Goal: Information Seeking & Learning: Learn about a topic

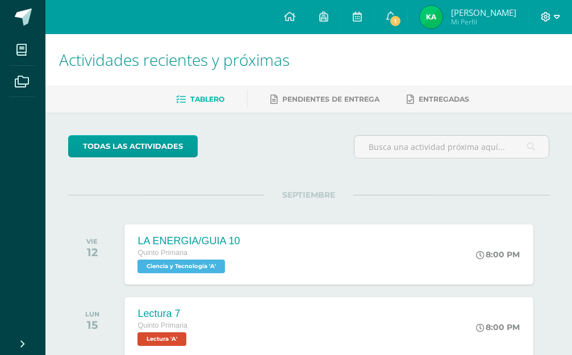
click at [558, 21] on icon at bounding box center [557, 17] width 6 height 10
click at [533, 73] on span "Cerrar sesión" at bounding box center [520, 77] width 51 height 11
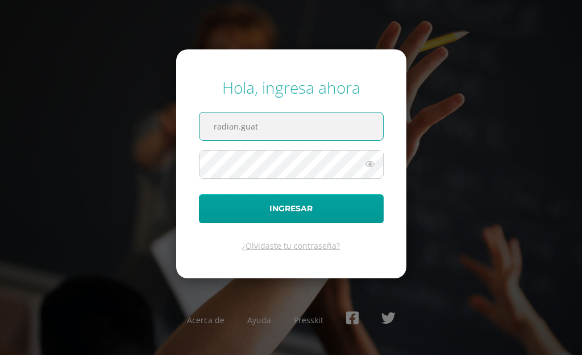
paste input "@"
type input "[EMAIL_ADDRESS][DOMAIN_NAME]"
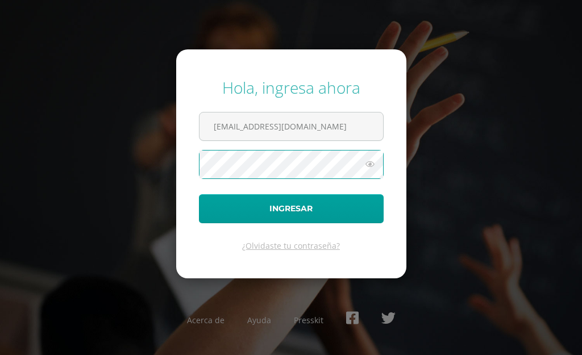
click at [366, 160] on icon at bounding box center [369, 164] width 15 height 14
click at [199, 194] on button "Ingresar" at bounding box center [291, 208] width 185 height 29
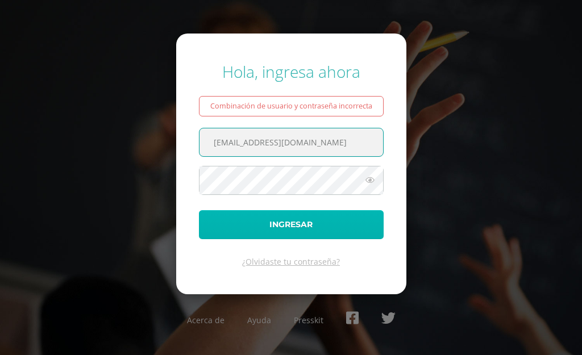
click at [307, 220] on button "Ingresar" at bounding box center [291, 224] width 185 height 29
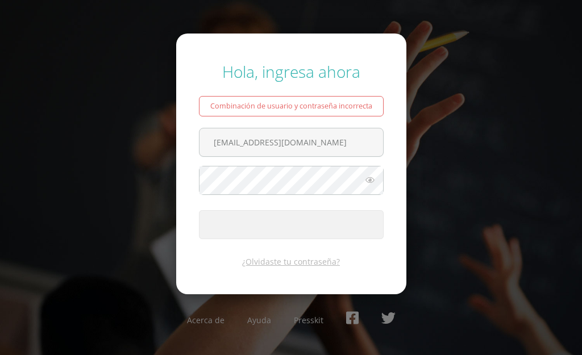
click at [307, 220] on button "Ingresar" at bounding box center [291, 224] width 185 height 29
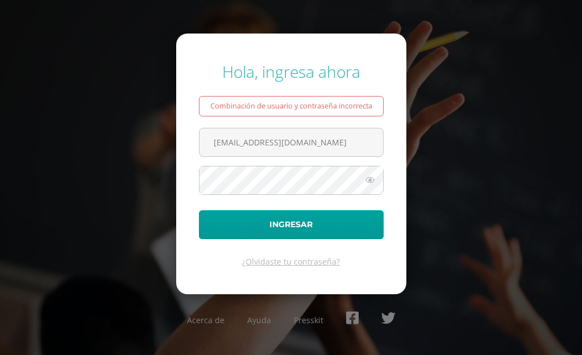
click at [373, 179] on icon at bounding box center [369, 180] width 15 height 14
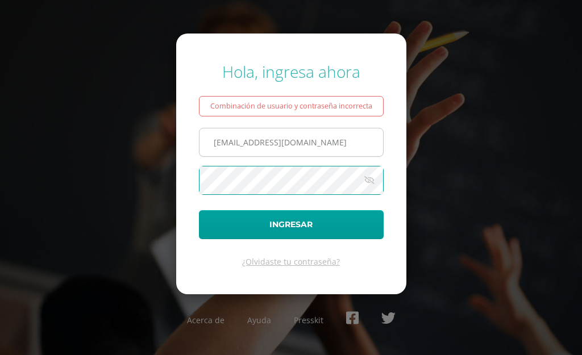
click at [332, 141] on input "radian.guat@gmail.com" at bounding box center [290, 142] width 183 height 28
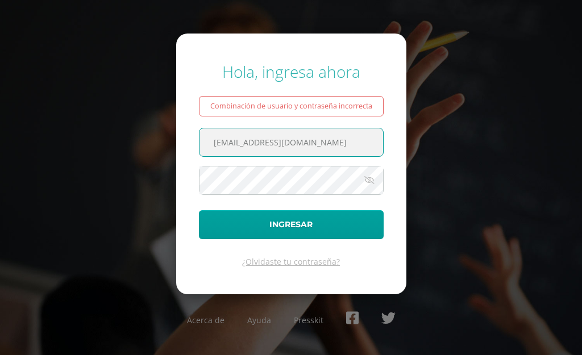
click at [255, 143] on input "radian.guat@gmail.com" at bounding box center [290, 142] width 183 height 28
type input "radian.guate@gmail.com"
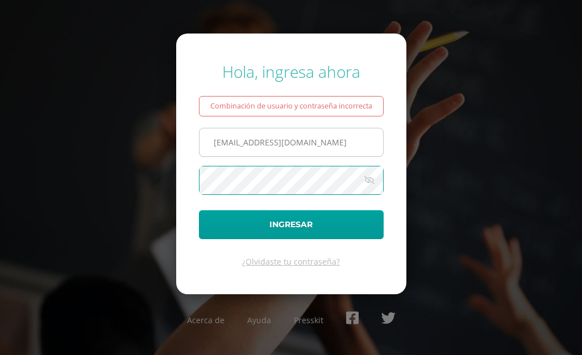
click at [199, 210] on button "Ingresar" at bounding box center [291, 224] width 185 height 29
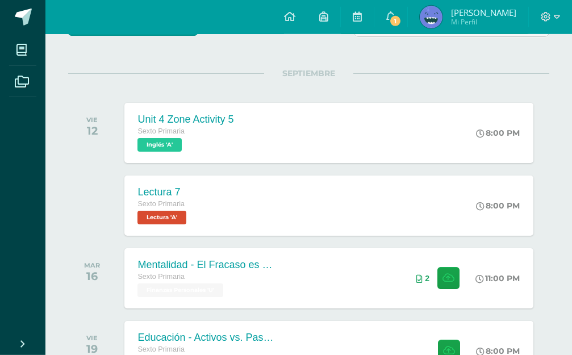
scroll to position [174, 0]
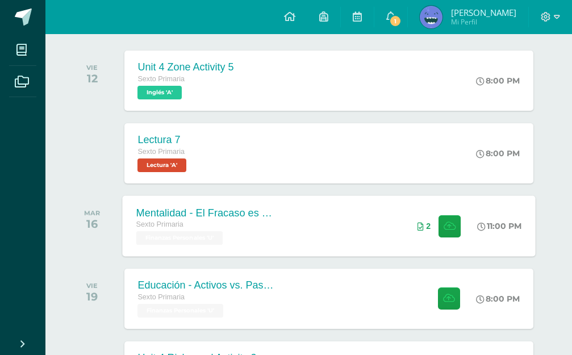
click at [273, 223] on div "Sexto Primaria" at bounding box center [204, 225] width 137 height 12
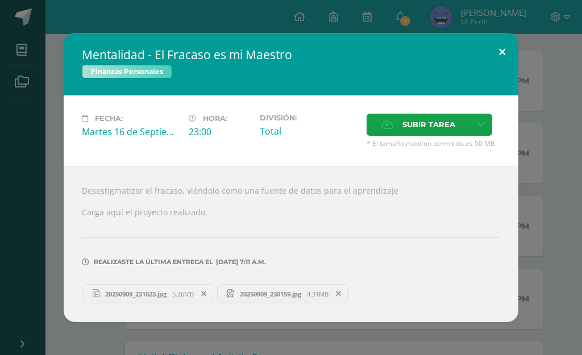
click at [501, 72] on button at bounding box center [502, 52] width 32 height 39
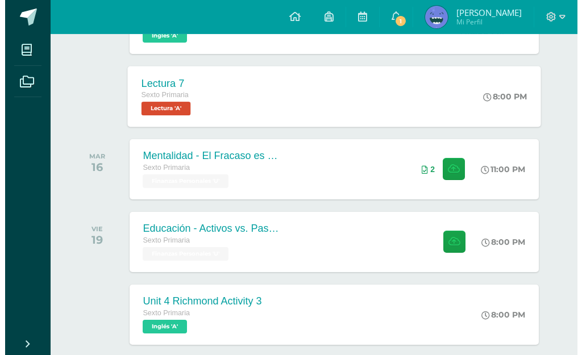
scroll to position [290, 0]
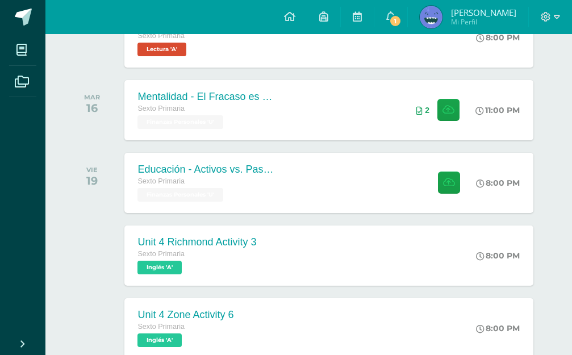
click at [161, 151] on div "VIE 19 Educación - Activos vs. Pasivos: El Juego Sexto Primaria Finanzas Person…" at bounding box center [308, 183] width 481 height 64
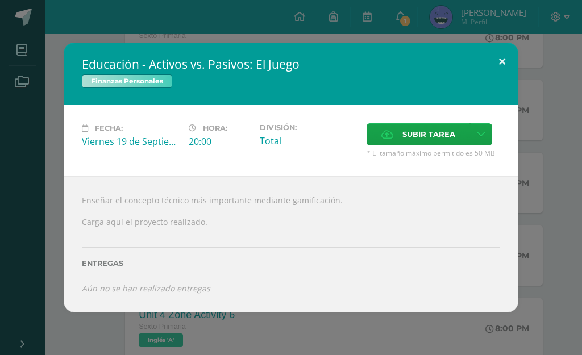
click at [509, 68] on button at bounding box center [502, 62] width 32 height 39
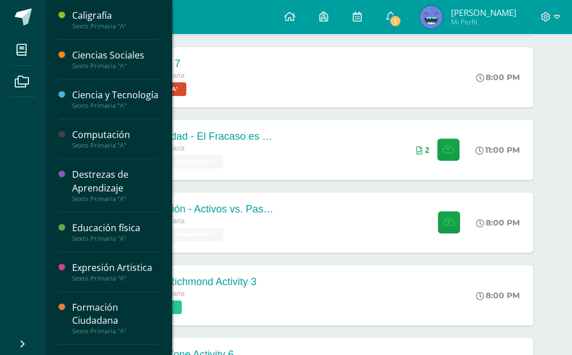
scroll to position [232, 0]
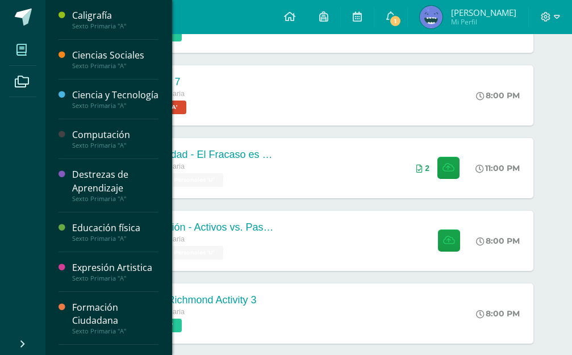
click at [31, 48] on span at bounding box center [22, 50] width 26 height 26
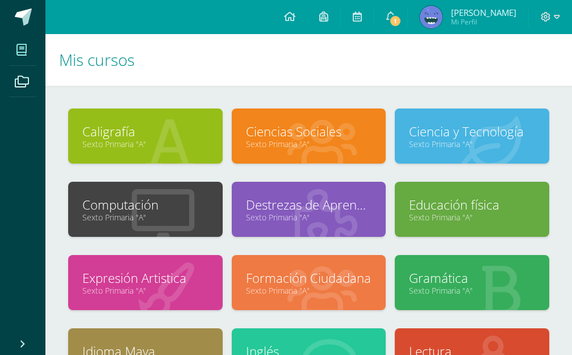
scroll to position [181, 0]
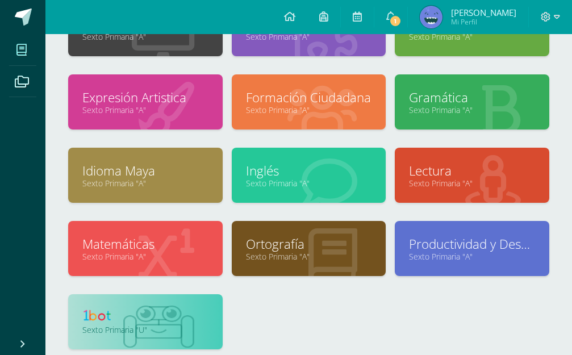
click at [116, 311] on link at bounding box center [145, 317] width 126 height 18
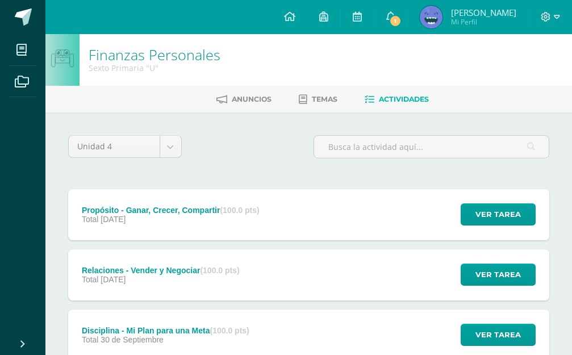
scroll to position [218, 0]
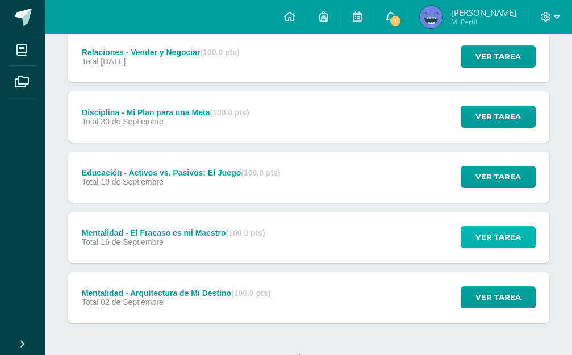
click at [479, 227] on span "Ver tarea" at bounding box center [497, 237] width 45 height 21
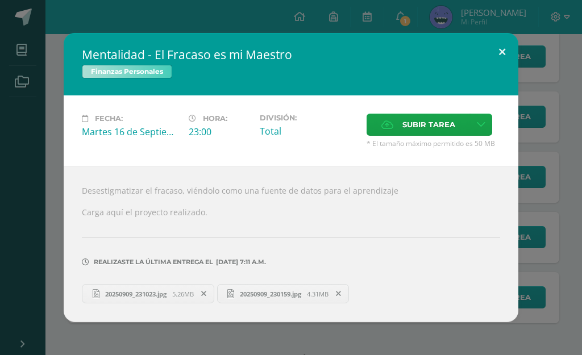
click at [504, 67] on button at bounding box center [502, 52] width 32 height 39
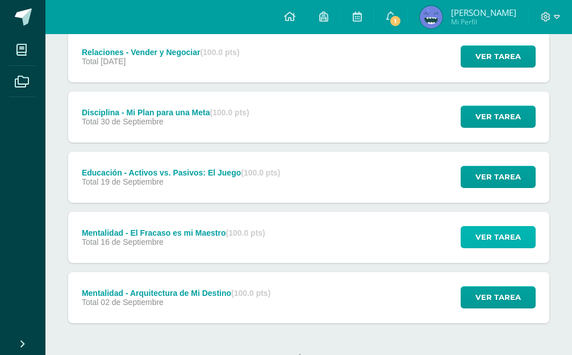
scroll to position [0, 0]
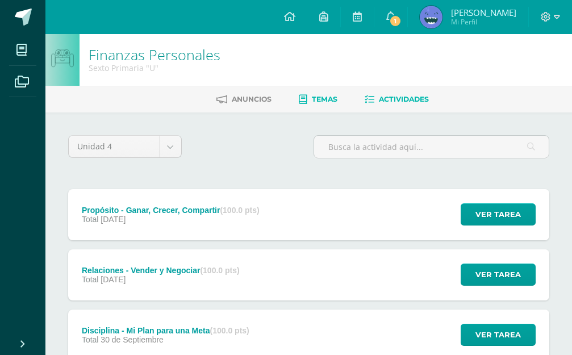
click at [327, 103] on span "Temas" at bounding box center [325, 99] width 26 height 9
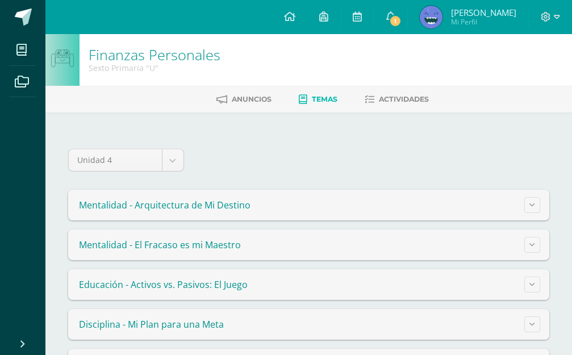
scroll to position [86, 0]
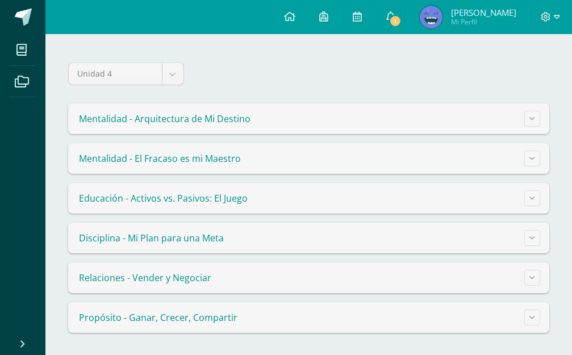
click at [222, 155] on span "Mentalidad - El Fracaso es mi Maestro" at bounding box center [160, 158] width 162 height 12
click at [533, 154] on button at bounding box center [532, 159] width 16 height 16
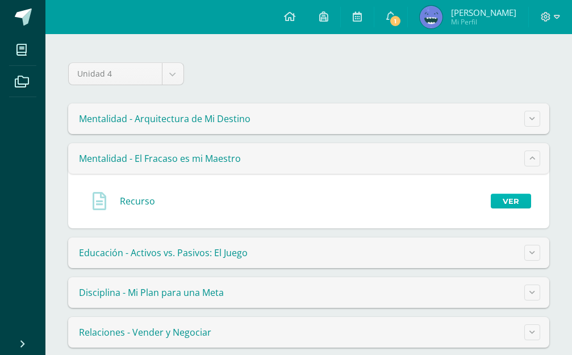
click at [497, 199] on link "Ver" at bounding box center [511, 201] width 40 height 15
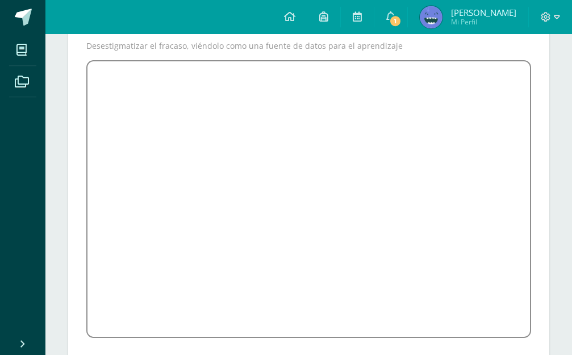
scroll to position [124, 0]
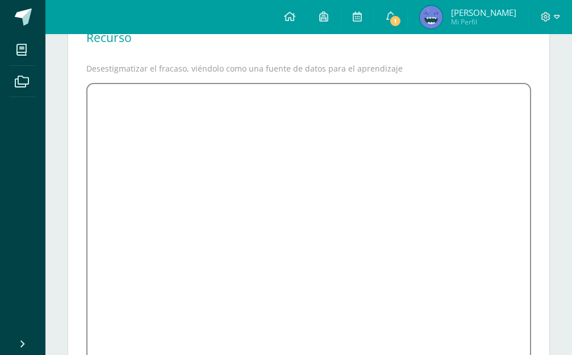
drag, startPoint x: 538, startPoint y: 5, endPoint x: 554, endPoint y: 5, distance: 16.5
click at [542, 3] on div at bounding box center [550, 17] width 43 height 34
click at [552, 13] on span at bounding box center [550, 17] width 19 height 12
click at [514, 76] on span "Cerrar sesión" at bounding box center [520, 77] width 51 height 11
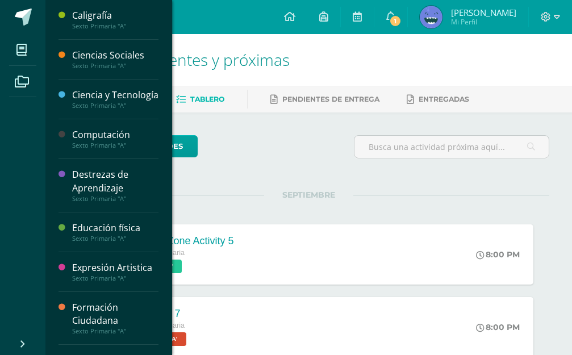
click at [42, 50] on li "Mis cursos" at bounding box center [22, 50] width 45 height 32
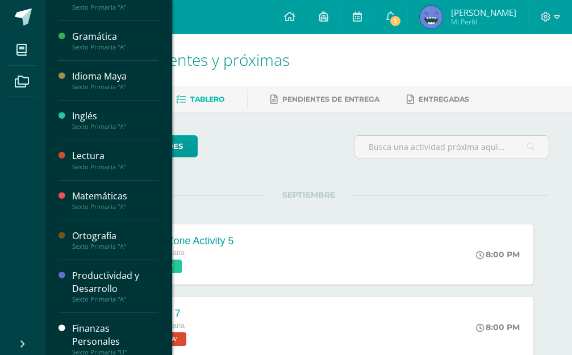
scroll to position [361, 0]
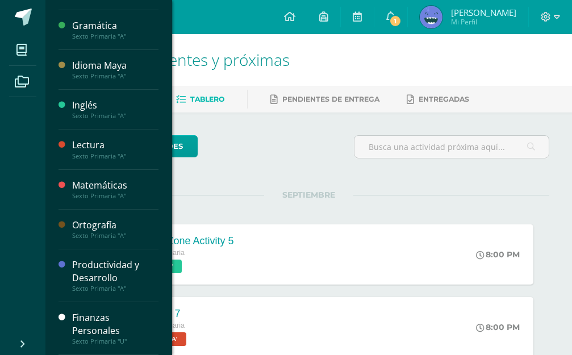
click at [108, 318] on div "Finanzas Personales" at bounding box center [115, 324] width 86 height 26
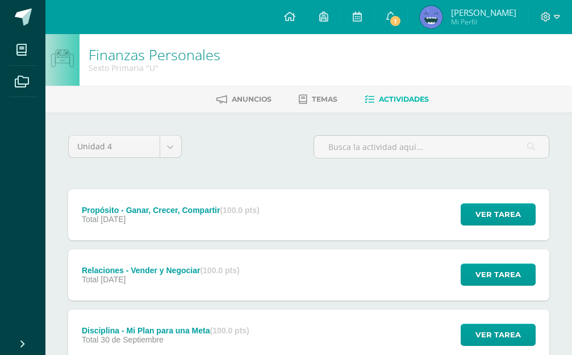
click at [303, 89] on div "Anuncios Temas Actividades" at bounding box center [322, 99] width 554 height 27
click at [310, 108] on div "Anuncios Temas Actividades" at bounding box center [322, 99] width 554 height 27
click at [318, 86] on div "Anuncios Temas Actividades" at bounding box center [322, 99] width 554 height 27
click at [322, 100] on span "Temas" at bounding box center [325, 99] width 26 height 9
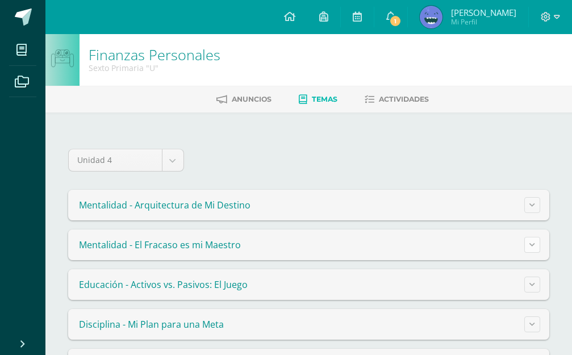
click at [536, 240] on button at bounding box center [532, 245] width 16 height 16
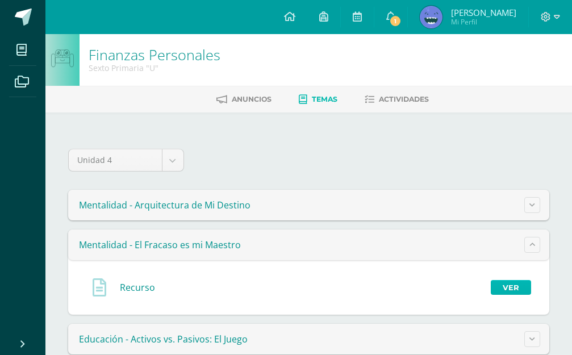
click at [500, 284] on link "Ver" at bounding box center [511, 287] width 40 height 15
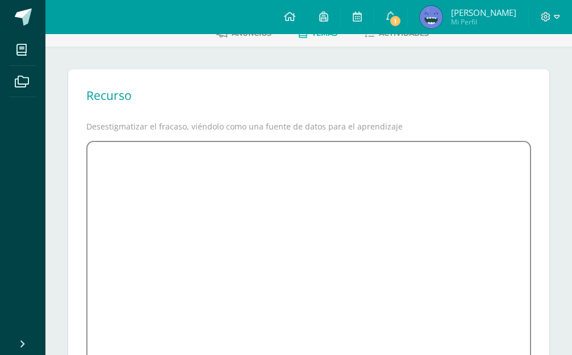
scroll to position [124, 0]
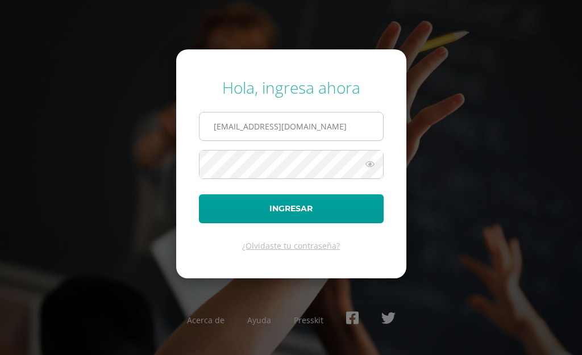
click at [311, 134] on input "[EMAIL_ADDRESS][DOMAIN_NAME]" at bounding box center [290, 126] width 183 height 28
type input "r"
click at [529, 79] on div "Hola, ingresa ahora Ingresar ¿Olvidaste tu contraseña? Acerca de Ayuda Presskit" at bounding box center [291, 177] width 582 height 219
